Goal: Information Seeking & Learning: Learn about a topic

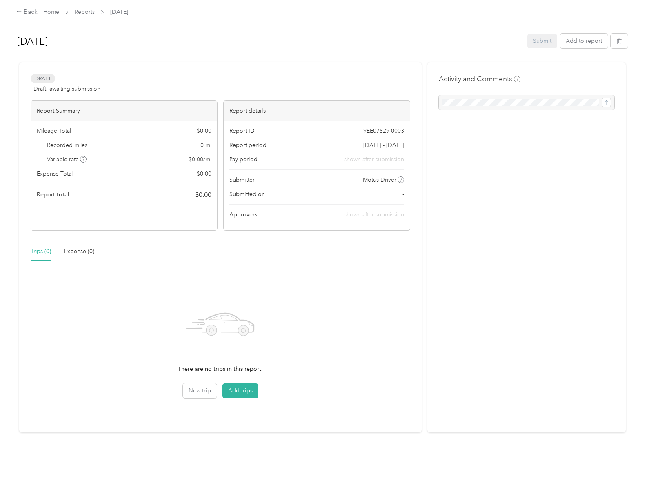
click at [83, 159] on icon at bounding box center [83, 159] width 4 height 4
click at [41, 251] on div "Trips (0)" at bounding box center [41, 251] width 20 height 9
